Goal: Task Accomplishment & Management: Use online tool/utility

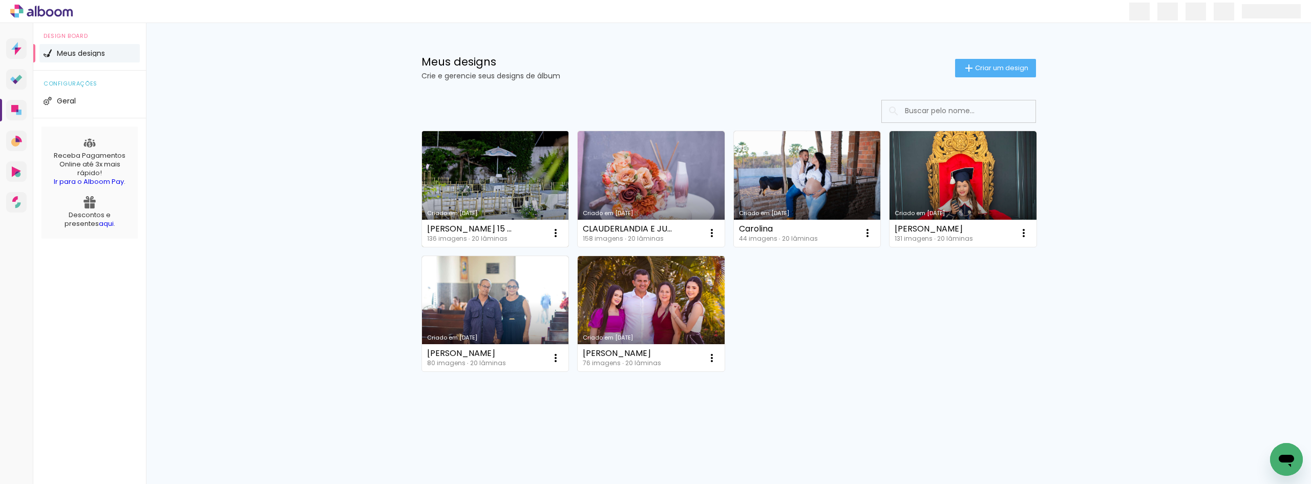
click at [525, 211] on div "Criado em [DATE]" at bounding box center [495, 213] width 137 height 6
